Goal: Use online tool/utility: Utilize a website feature to perform a specific function

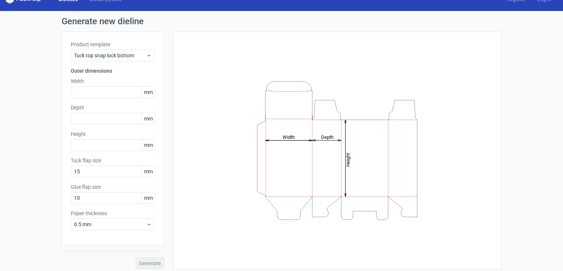
scroll to position [16, 0]
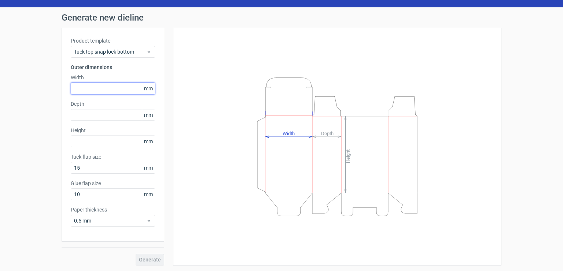
click at [126, 88] on input "text" at bounding box center [113, 88] width 84 height 12
click at [146, 90] on span "mm" at bounding box center [148, 88] width 13 height 11
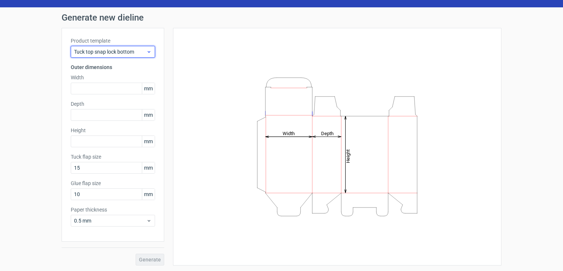
click at [149, 52] on div "Tuck top snap lock bottom" at bounding box center [113, 52] width 84 height 12
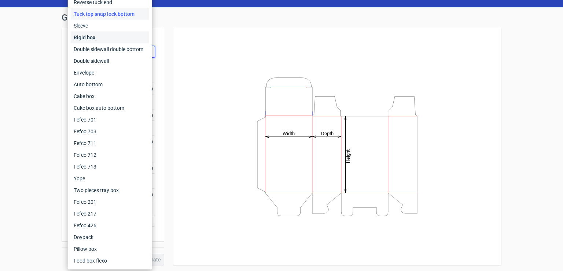
scroll to position [0, 0]
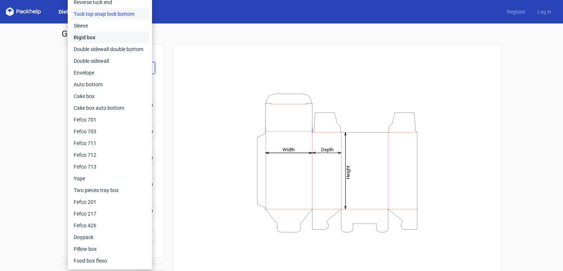
click at [95, 39] on div "Rigid box" at bounding box center [110, 38] width 78 height 12
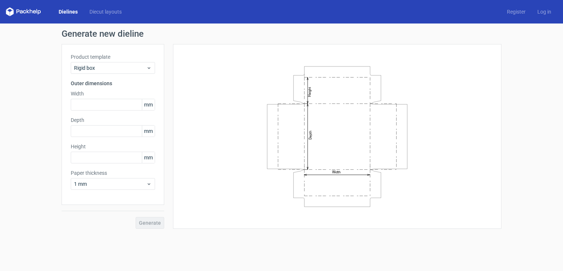
click at [199, 117] on div "Width Depth Height" at bounding box center [337, 136] width 310 height 166
click at [148, 68] on use at bounding box center [149, 68] width 3 height 2
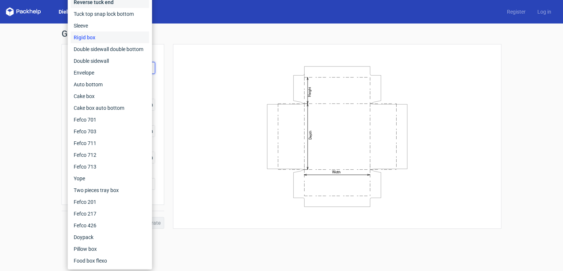
click at [94, 3] on div "Reverse tuck end" at bounding box center [110, 2] width 78 height 12
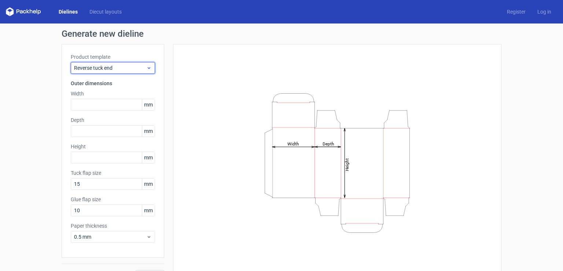
click at [148, 69] on use at bounding box center [149, 68] width 3 height 2
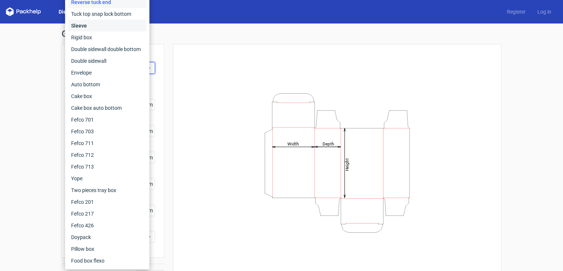
click at [99, 26] on div "Sleeve" at bounding box center [107, 26] width 78 height 12
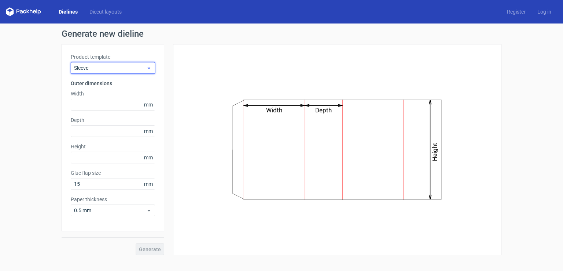
click at [126, 70] on span "Sleeve" at bounding box center [110, 67] width 72 height 7
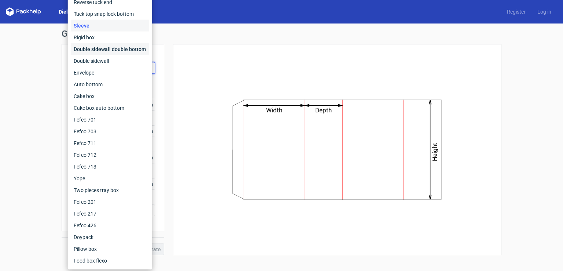
click at [106, 49] on div "Double sidewall double bottom" at bounding box center [110, 49] width 78 height 12
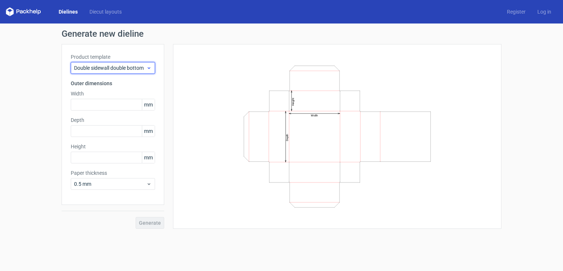
click at [124, 65] on span "Double sidewall double bottom" at bounding box center [110, 67] width 72 height 7
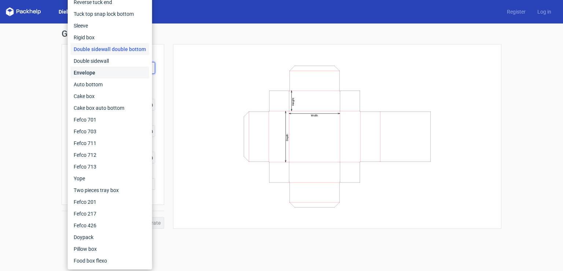
click at [112, 76] on div "Envelope" at bounding box center [110, 73] width 78 height 12
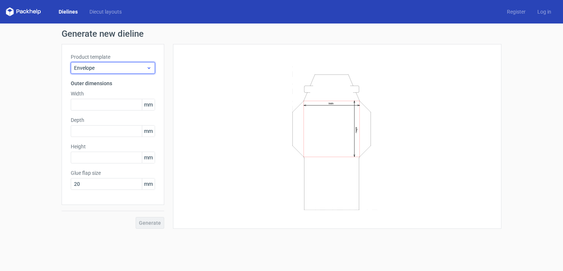
click at [135, 70] on span "Envelope" at bounding box center [110, 67] width 72 height 7
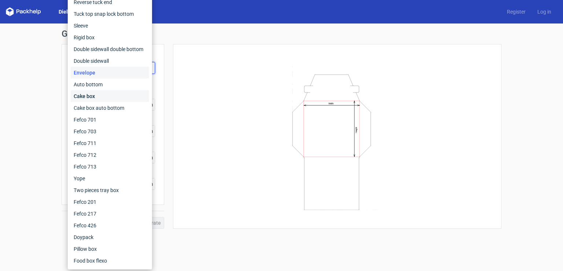
click at [109, 97] on div "Cake box" at bounding box center [110, 96] width 78 height 12
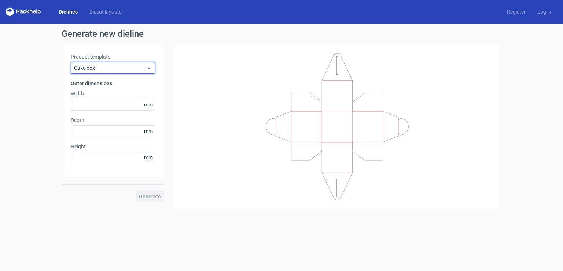
click at [118, 71] on span "Cake box" at bounding box center [110, 67] width 72 height 7
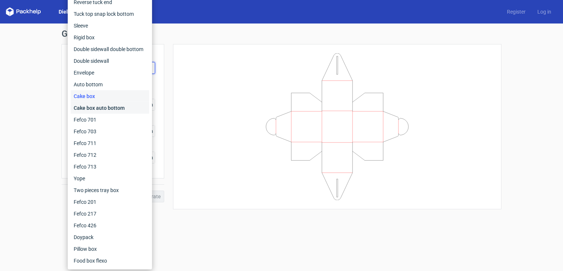
click at [109, 107] on div "Cake box auto bottom" at bounding box center [110, 108] width 78 height 12
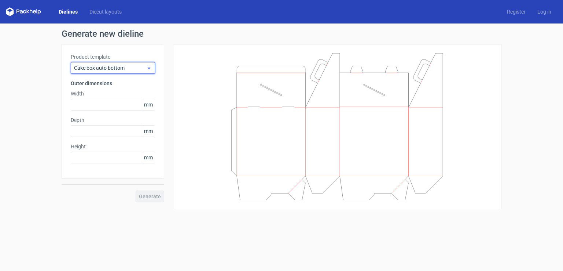
click at [110, 70] on span "Cake box auto bottom" at bounding box center [110, 67] width 72 height 7
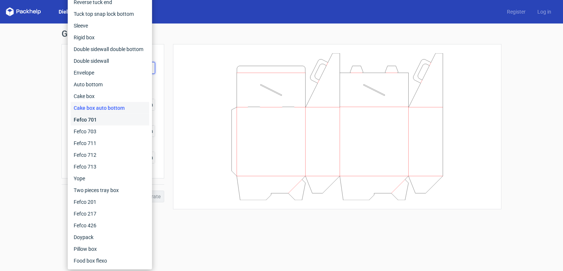
click at [98, 119] on div "Fefco 701" at bounding box center [110, 120] width 78 height 12
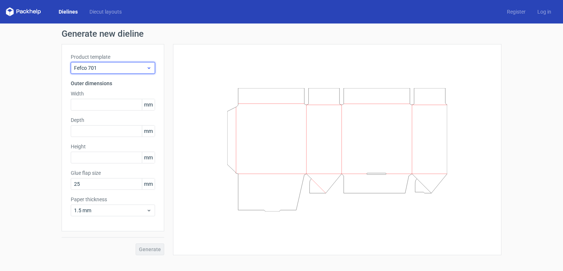
click at [120, 66] on span "Fefco 701" at bounding box center [110, 67] width 72 height 7
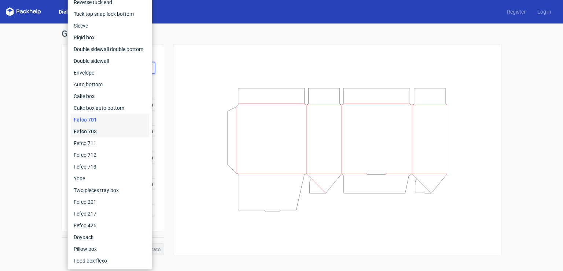
click at [104, 132] on div "Fefco 703" at bounding box center [110, 131] width 78 height 12
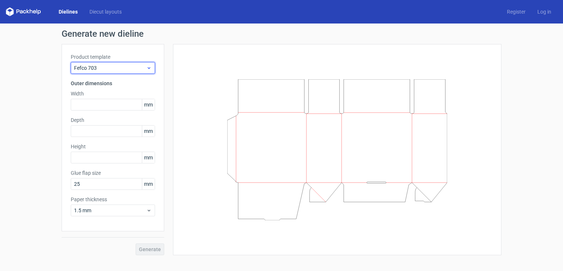
click at [131, 66] on span "Fefco 703" at bounding box center [110, 67] width 72 height 7
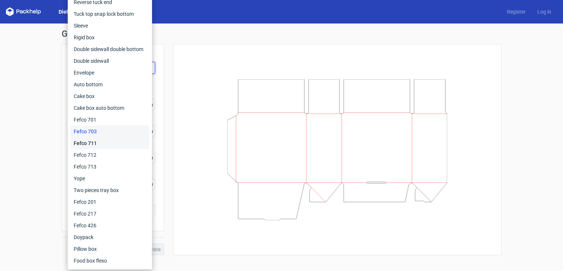
click at [102, 142] on div "Fefco 711" at bounding box center [110, 143] width 78 height 12
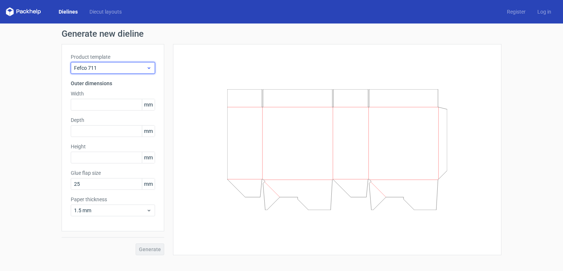
click at [122, 68] on span "Fefco 711" at bounding box center [110, 67] width 72 height 7
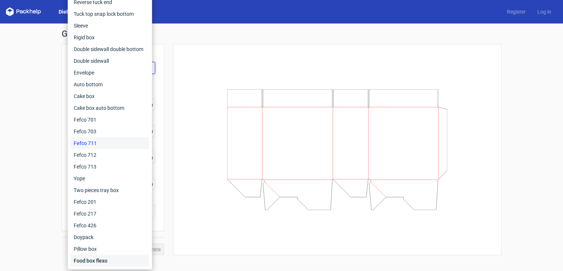
click at [86, 258] on div "Food box flexo" at bounding box center [110, 260] width 78 height 12
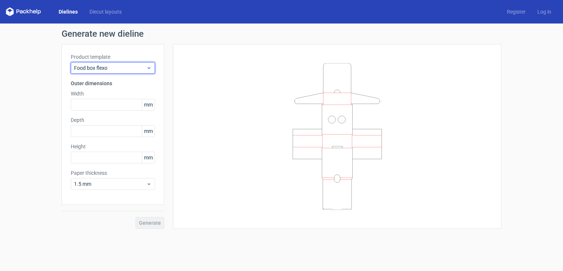
click at [121, 65] on span "Food box flexo" at bounding box center [110, 67] width 72 height 7
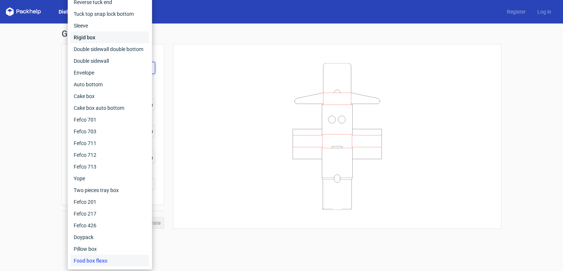
click at [97, 37] on div "Rigid box" at bounding box center [110, 38] width 78 height 12
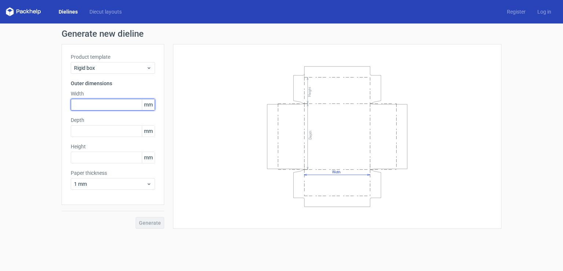
click at [117, 106] on input "text" at bounding box center [113, 105] width 84 height 12
type input "8"
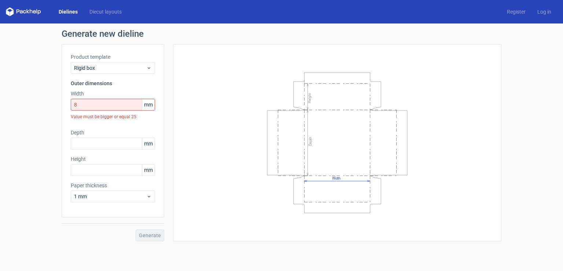
click at [145, 106] on span "mm" at bounding box center [148, 104] width 13 height 11
click at [147, 107] on span "mm" at bounding box center [148, 104] width 13 height 11
click at [146, 196] on icon at bounding box center [148, 196] width 5 height 6
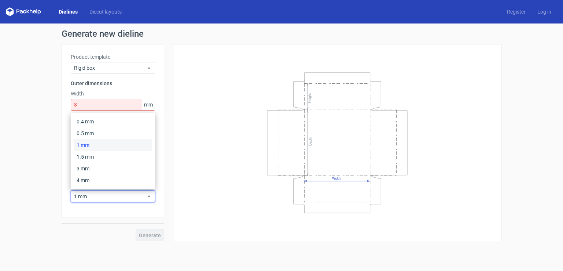
click at [189, 184] on div "Width Depth Height" at bounding box center [337, 142] width 310 height 179
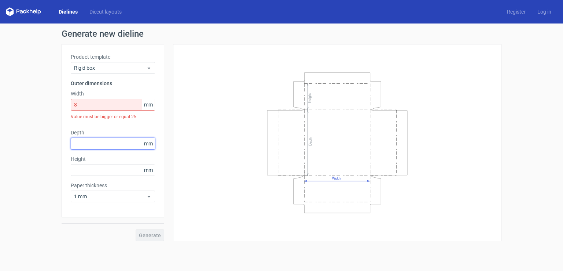
click at [101, 141] on input "text" at bounding box center [113, 143] width 84 height 12
type input "35"
type input "8"
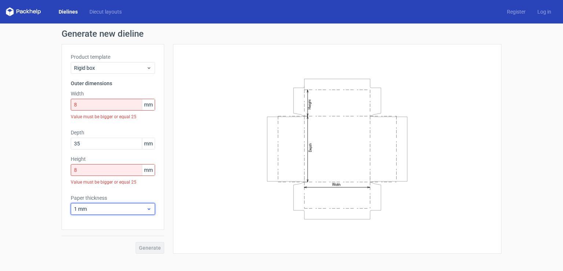
click at [147, 210] on icon at bounding box center [148, 209] width 5 height 6
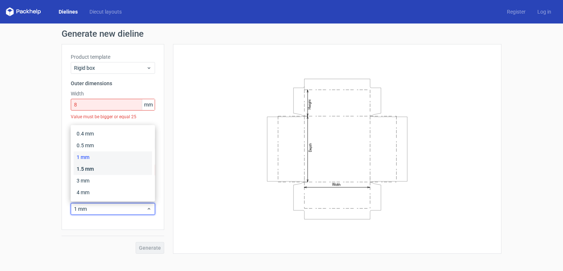
click at [88, 170] on div "1.5 mm" at bounding box center [113, 169] width 78 height 12
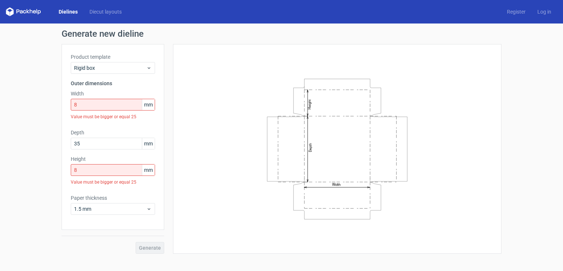
click at [207, 209] on div "Width Depth Height" at bounding box center [337, 148] width 310 height 191
click at [148, 246] on div "Generate" at bounding box center [113, 241] width 103 height 24
click at [149, 71] on div "Rigid box" at bounding box center [113, 68] width 84 height 12
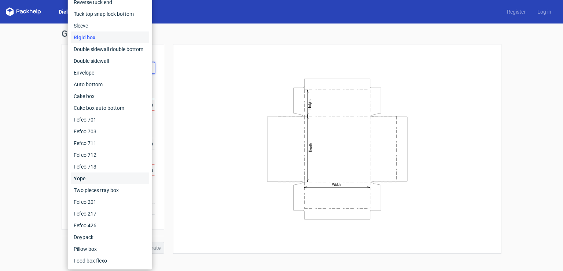
click at [94, 176] on div "Yope" at bounding box center [110, 178] width 78 height 12
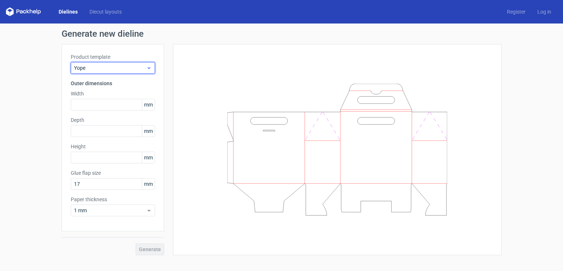
click at [113, 71] on span "Yope" at bounding box center [110, 67] width 72 height 7
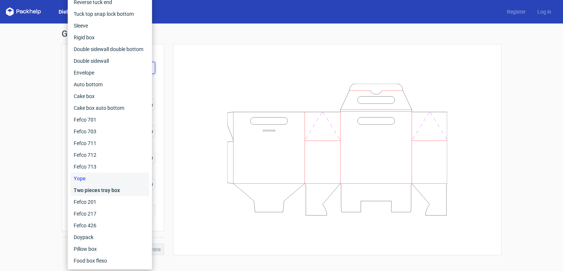
click at [101, 190] on div "Two pieces tray box" at bounding box center [110, 190] width 78 height 12
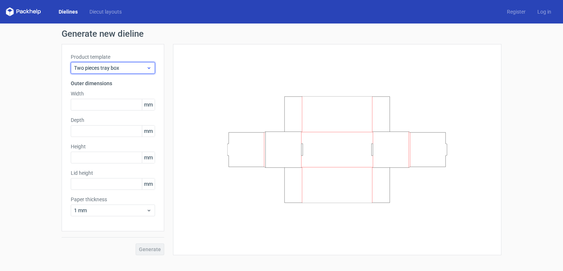
click at [121, 70] on span "Two pieces tray box" at bounding box center [110, 67] width 72 height 7
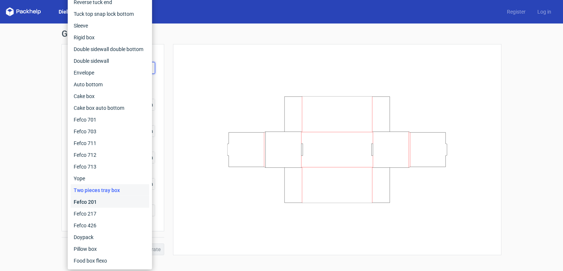
click at [89, 202] on div "Fefco 201" at bounding box center [110, 202] width 78 height 12
